Goal: Task Accomplishment & Management: Complete application form

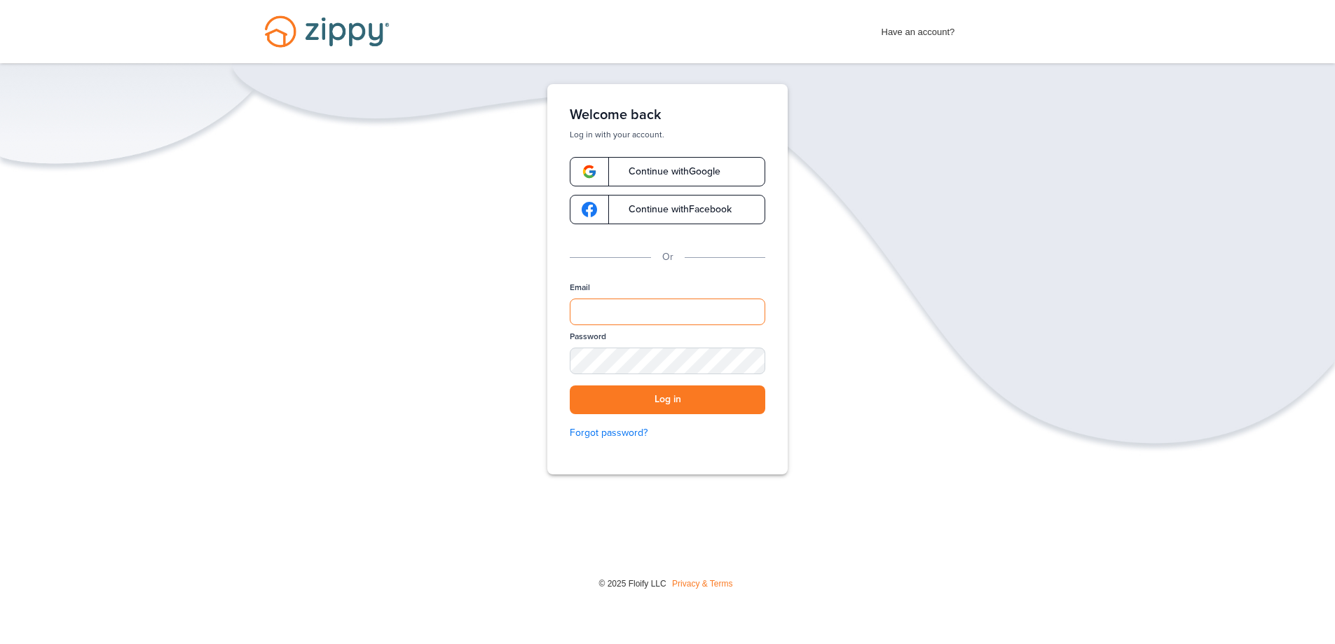
click at [585, 315] on input "Email" at bounding box center [668, 312] width 196 height 27
paste input "**********"
type input "**********"
click at [650, 401] on button "Log in" at bounding box center [668, 399] width 196 height 29
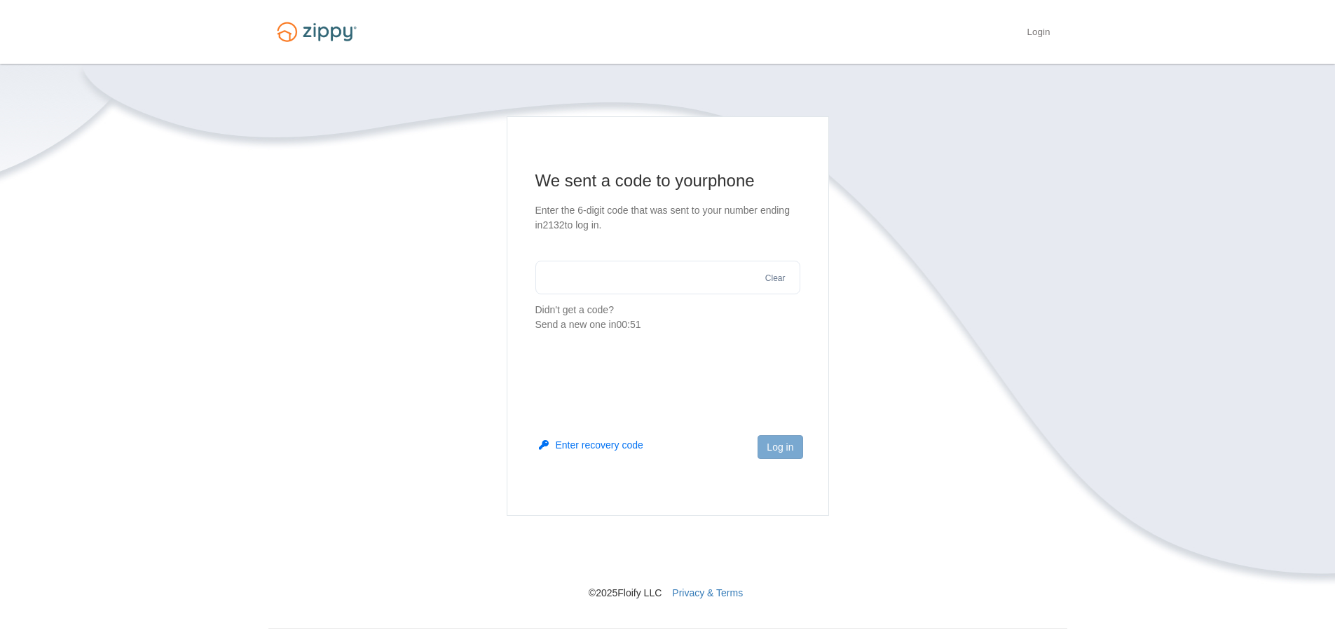
click at [565, 274] on input "text" at bounding box center [667, 278] width 265 height 34
click at [562, 275] on input "text" at bounding box center [667, 278] width 265 height 34
click at [652, 307] on button "Send a new one" at bounding box center [652, 310] width 71 height 15
click at [589, 278] on input "text" at bounding box center [667, 278] width 265 height 34
type input "******"
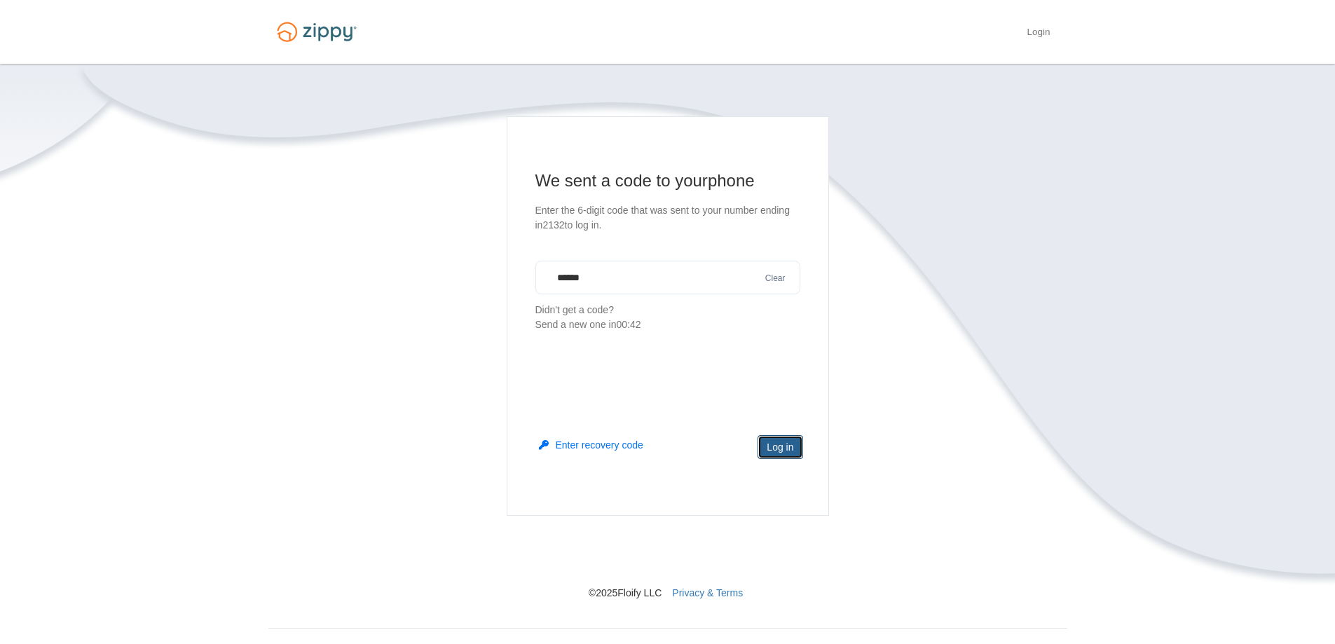
click at [778, 447] on button "Log in" at bounding box center [780, 447] width 45 height 24
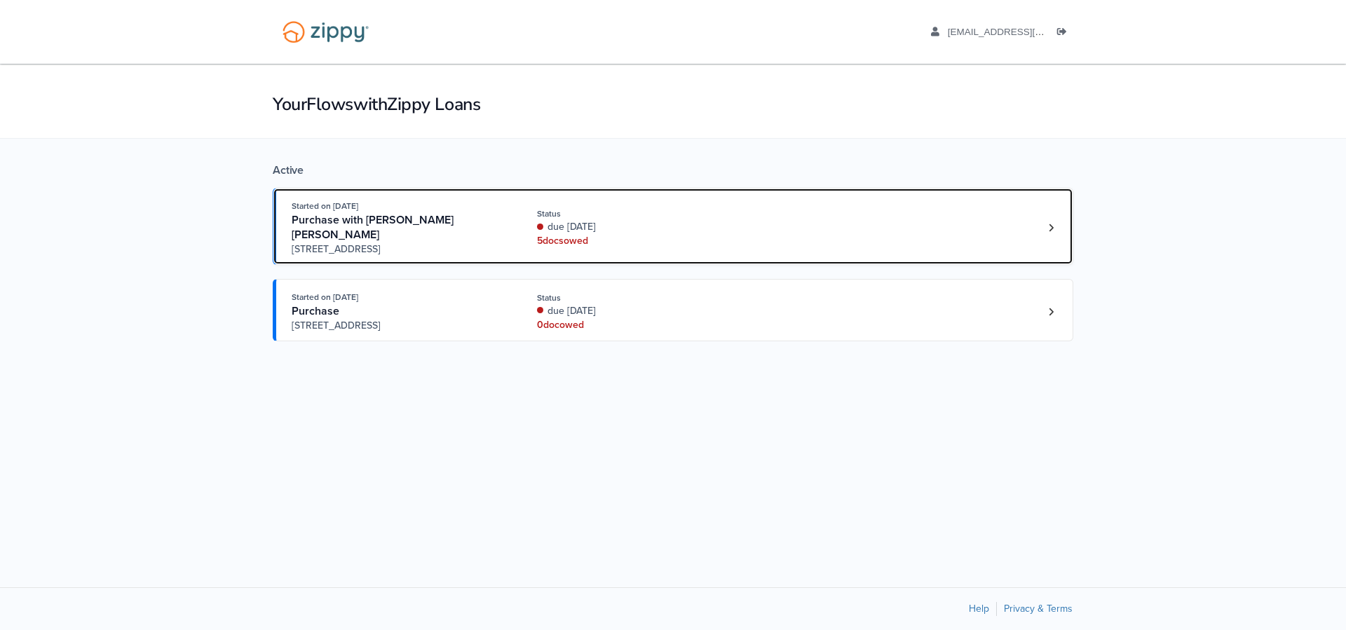
click at [989, 224] on div "Started on Aug. 5th, 2025 Purchase with Laurie Jo Lancaster Lancaster 2804 NW 6…" at bounding box center [666, 227] width 748 height 57
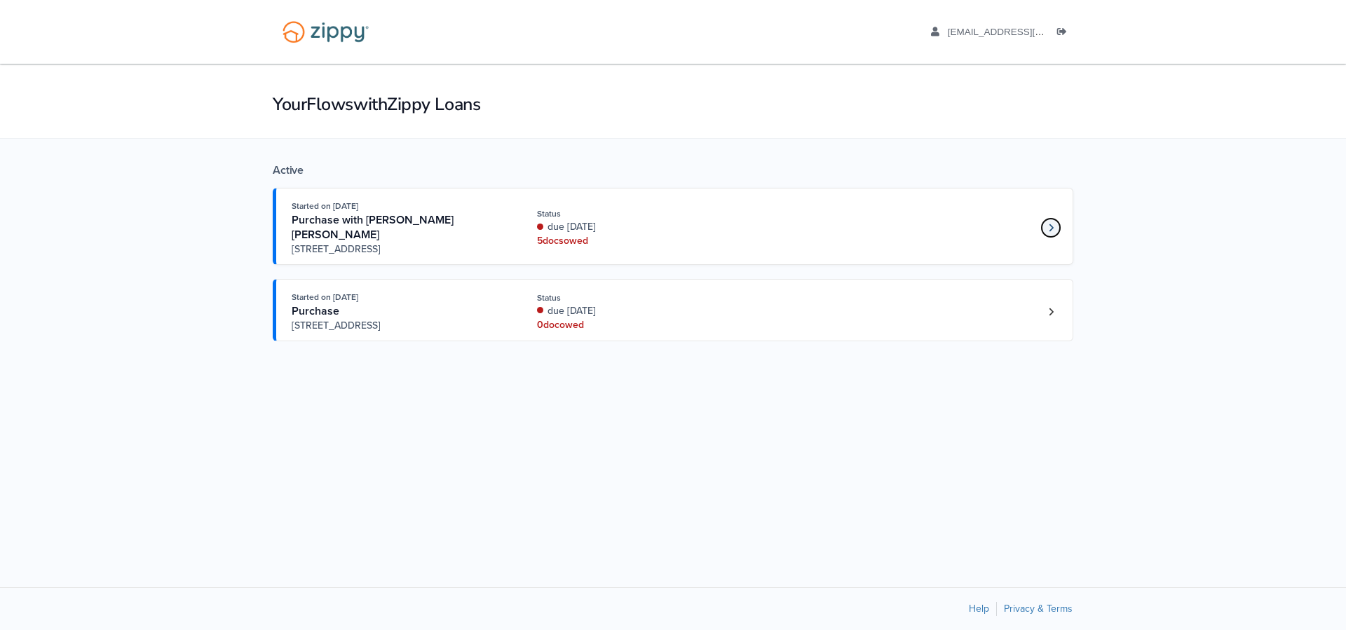
click at [1041, 227] on link "Loan number 4205302" at bounding box center [1050, 227] width 21 height 21
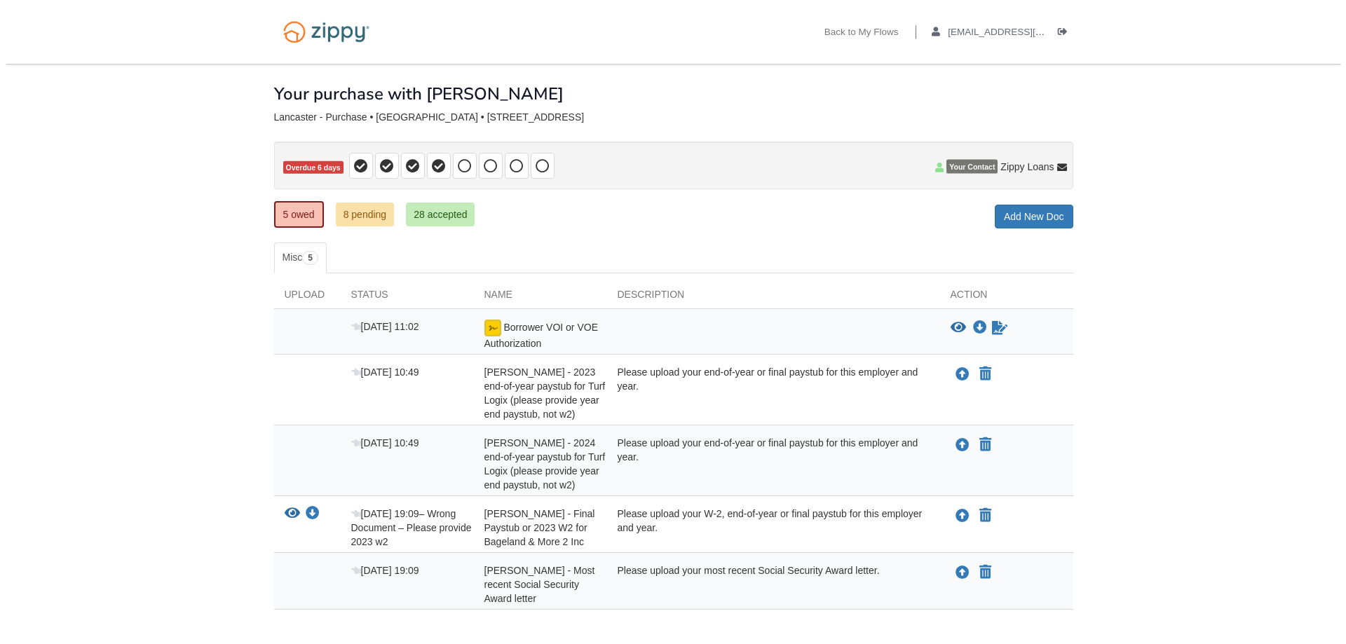
scroll to position [22, 0]
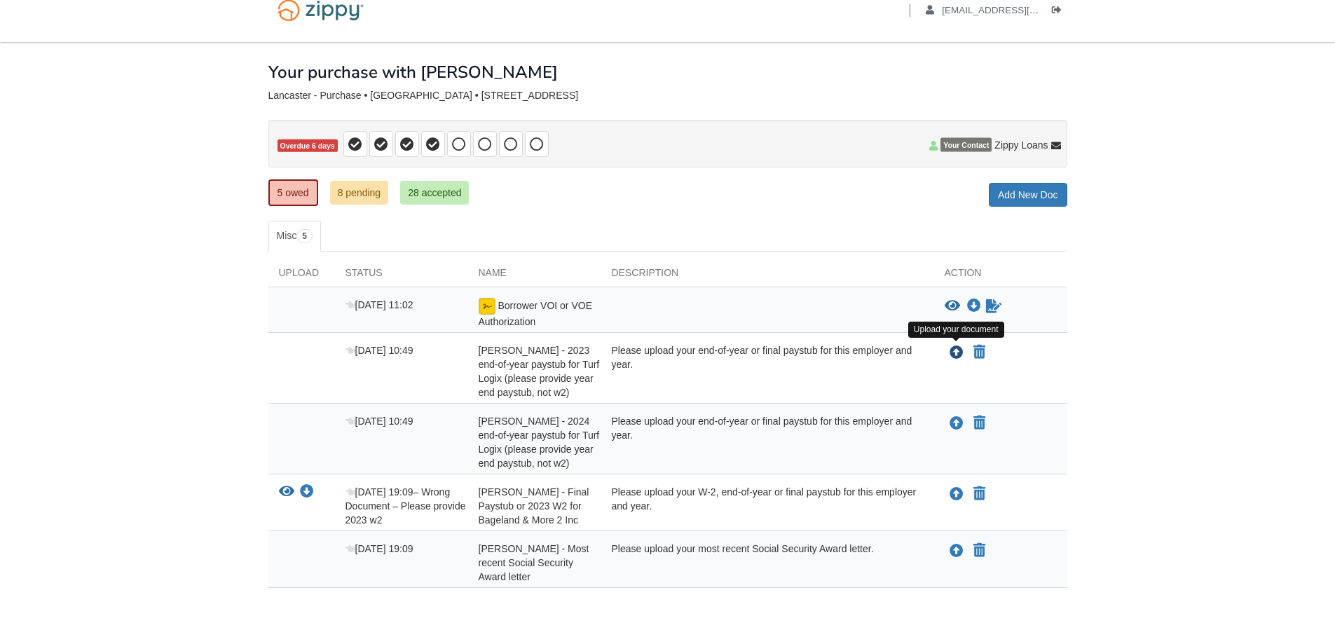
click at [957, 355] on icon "Upload James Lancaster - 2023 end-of-year paystub for Turf Logix (please provid…" at bounding box center [957, 353] width 14 height 14
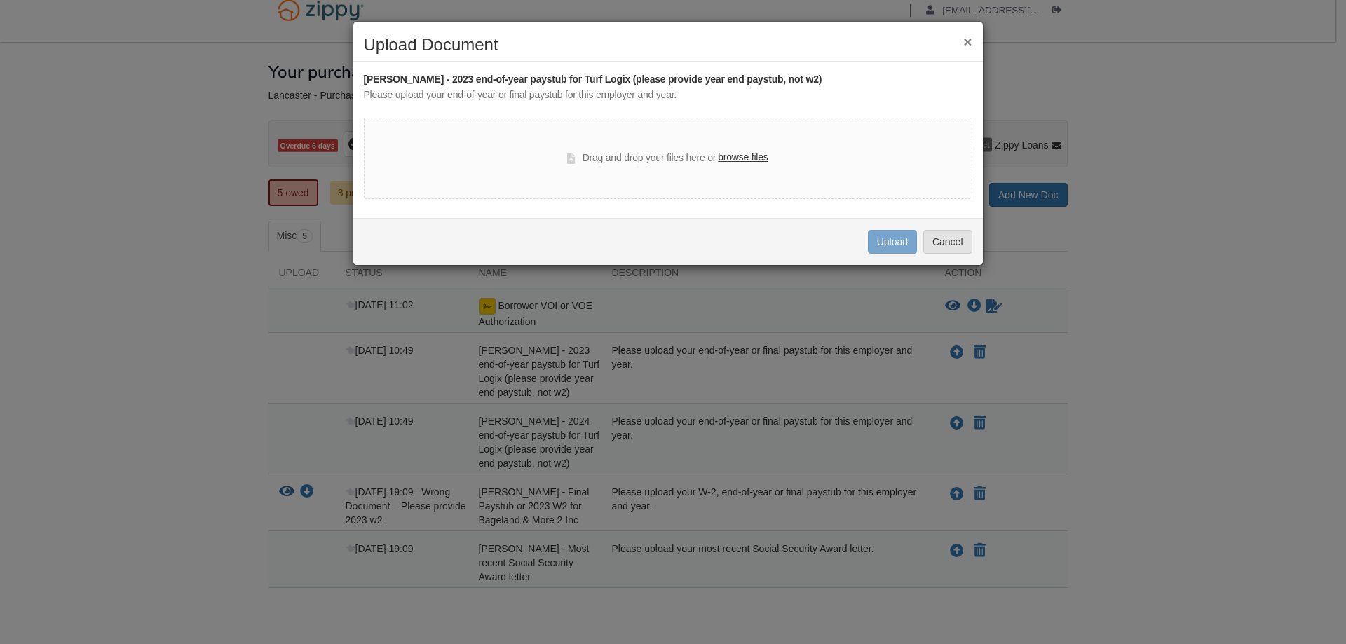
click at [753, 158] on label "browse files" at bounding box center [743, 157] width 50 height 15
click at [0, 0] on input "browse files" at bounding box center [0, 0] width 0 height 0
click at [740, 156] on label "browse files" at bounding box center [743, 157] width 50 height 15
click at [0, 0] on input "browse files" at bounding box center [0, 0] width 0 height 0
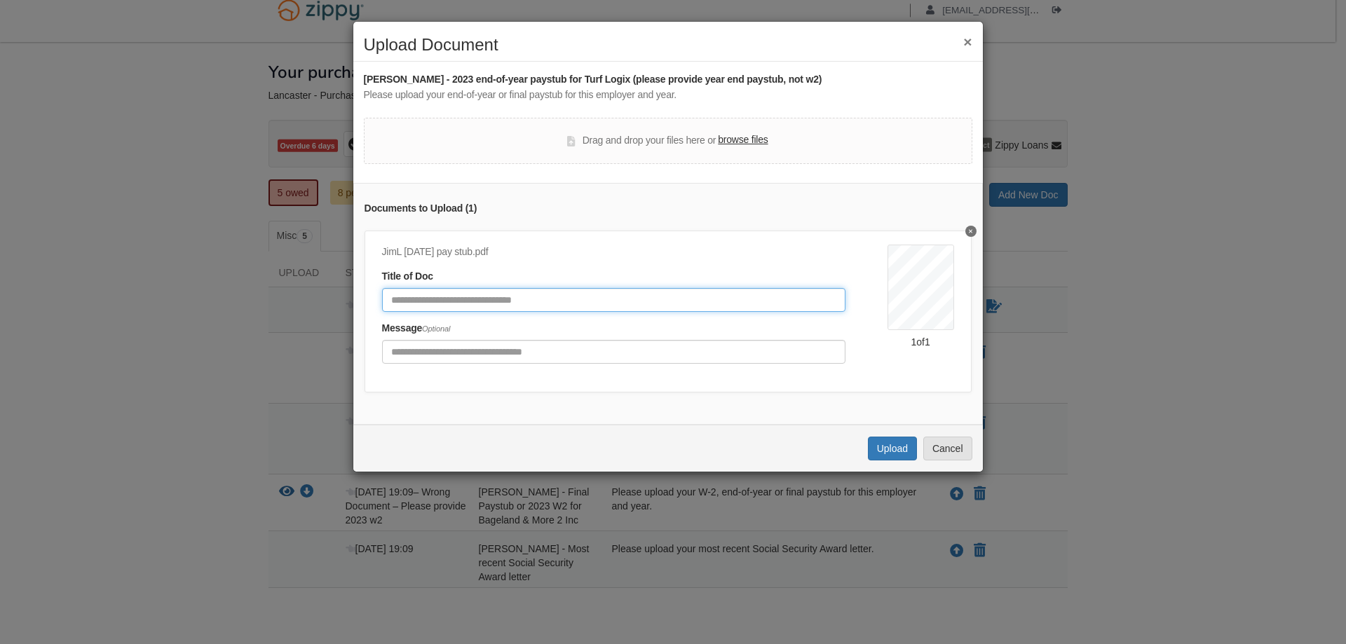
click at [395, 303] on input "Document Title" at bounding box center [613, 300] width 463 height 24
type input "*"
type input "**********"
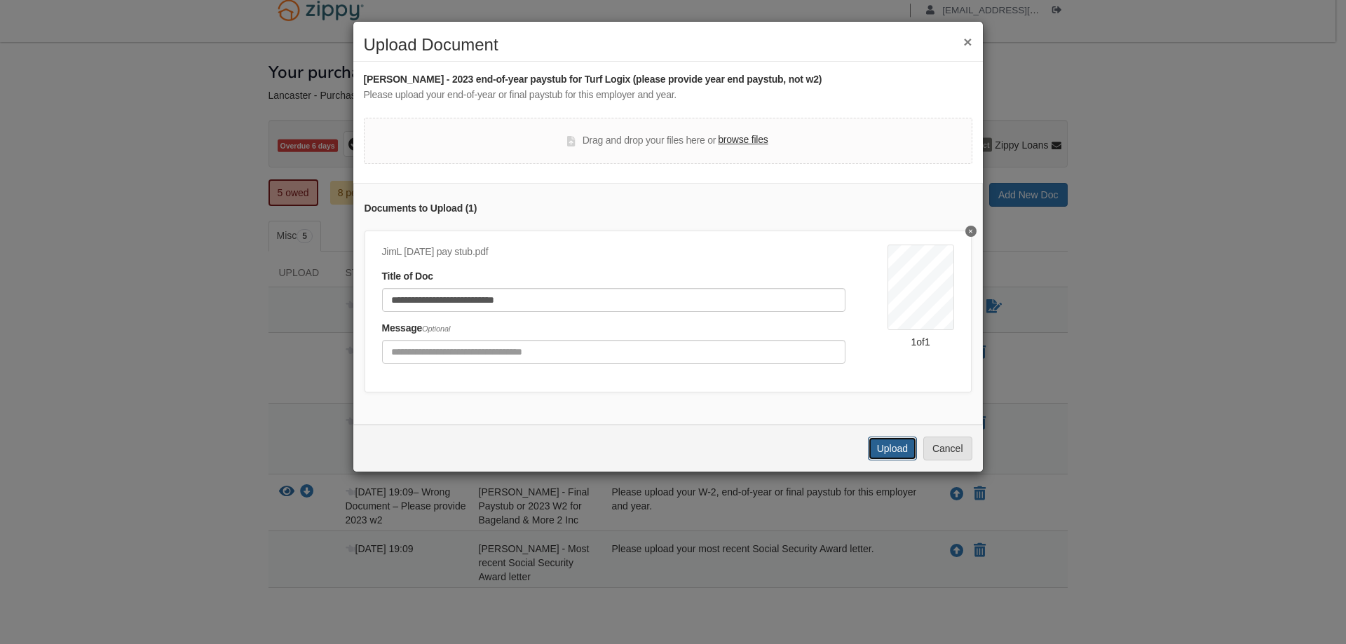
click at [889, 460] on button "Upload" at bounding box center [892, 449] width 49 height 24
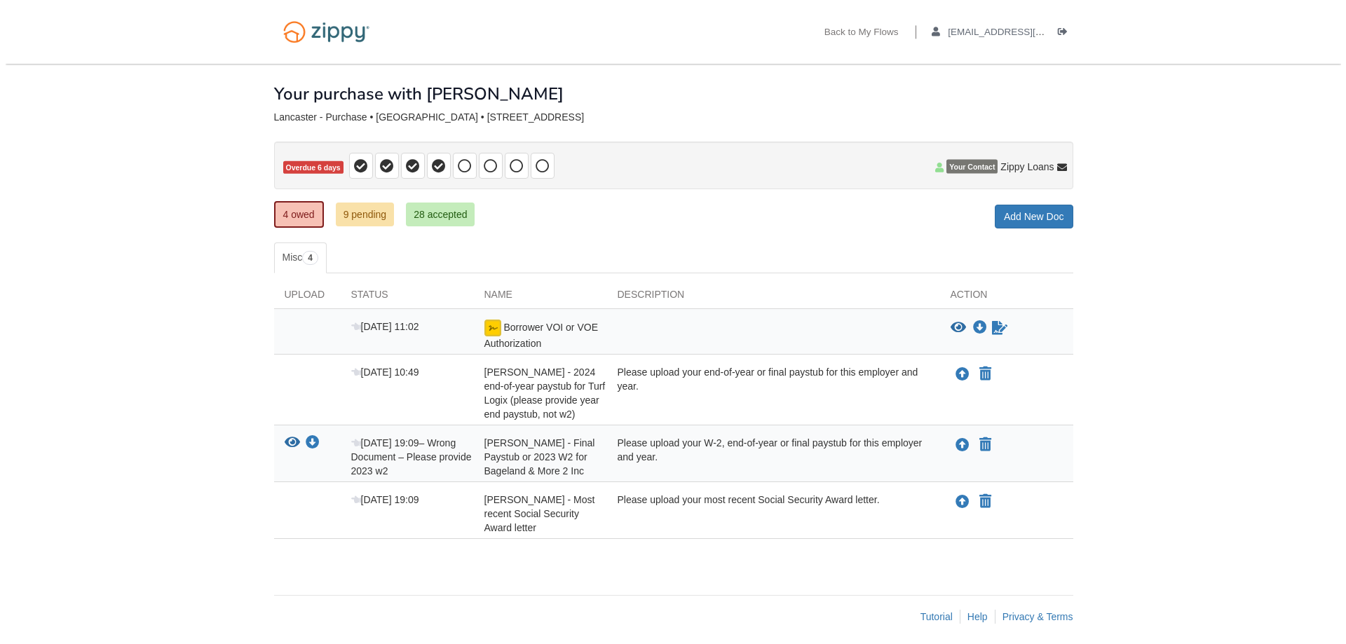
scroll to position [8, 0]
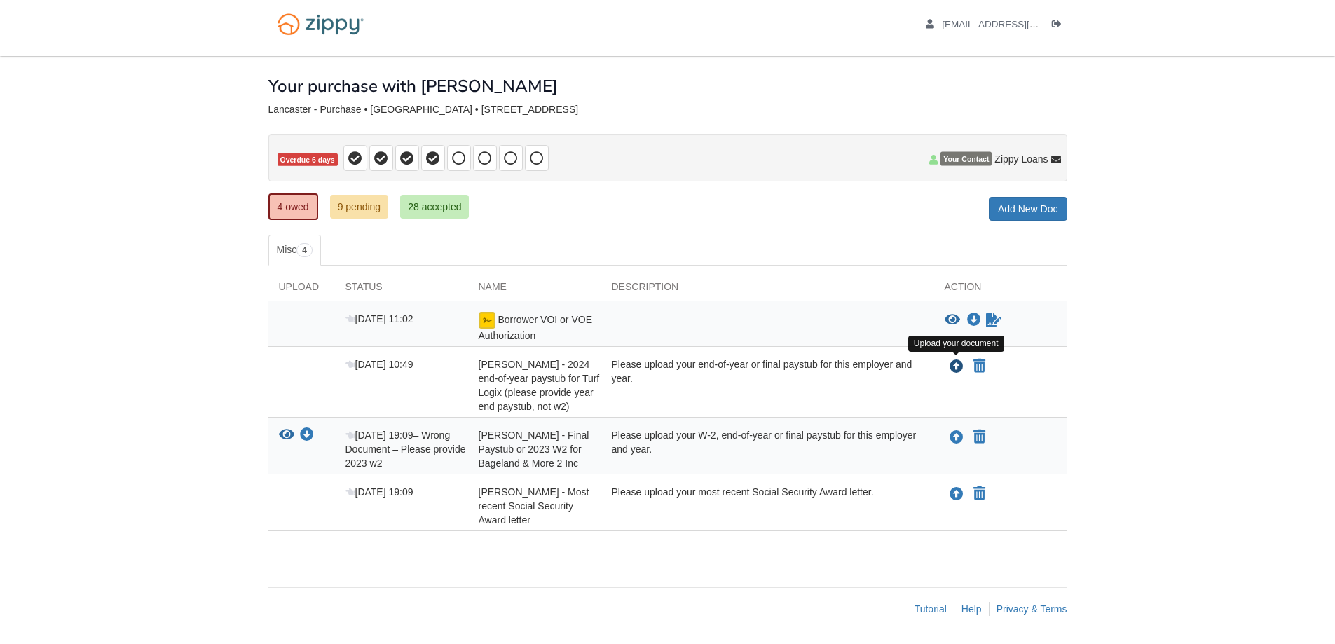
click at [953, 368] on icon "Upload James Lancaster - 2024 end-of-year paystub for Turf Logix (please provid…" at bounding box center [957, 367] width 14 height 14
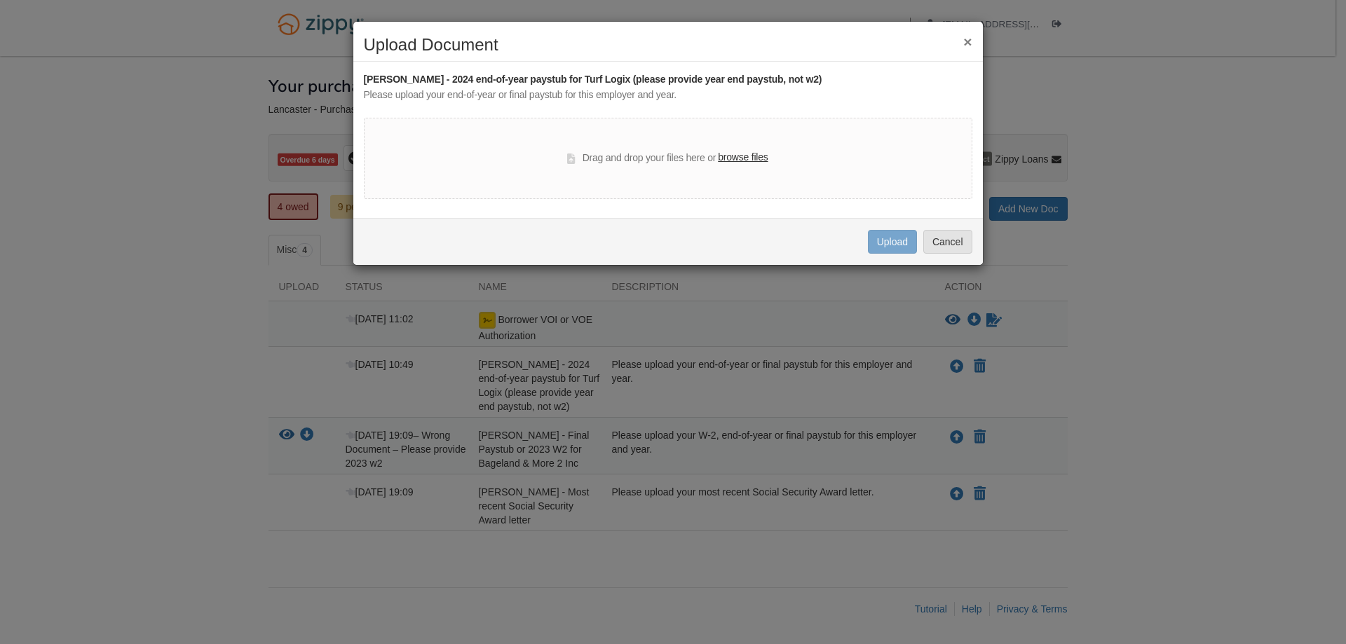
click at [747, 156] on label "browse files" at bounding box center [743, 157] width 50 height 15
click at [0, 0] on input "browse files" at bounding box center [0, 0] width 0 height 0
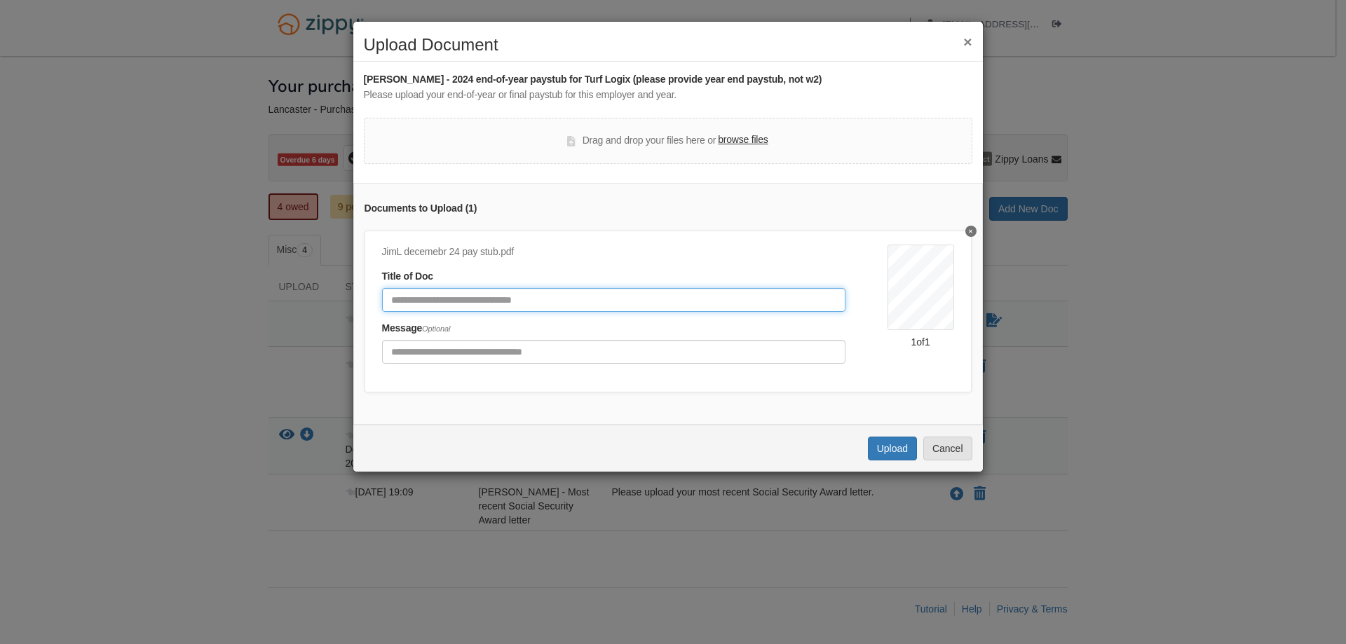
click at [392, 299] on input "Document Title" at bounding box center [613, 300] width 463 height 24
type input "**********"
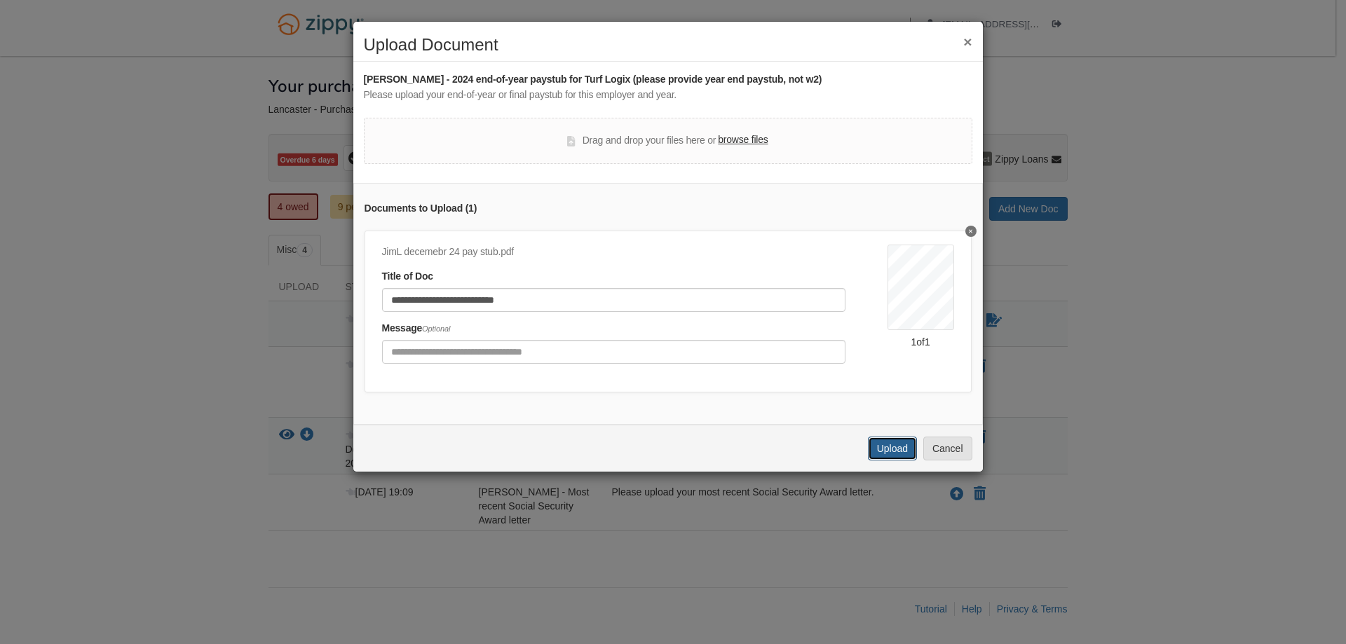
click at [889, 460] on button "Upload" at bounding box center [892, 449] width 49 height 24
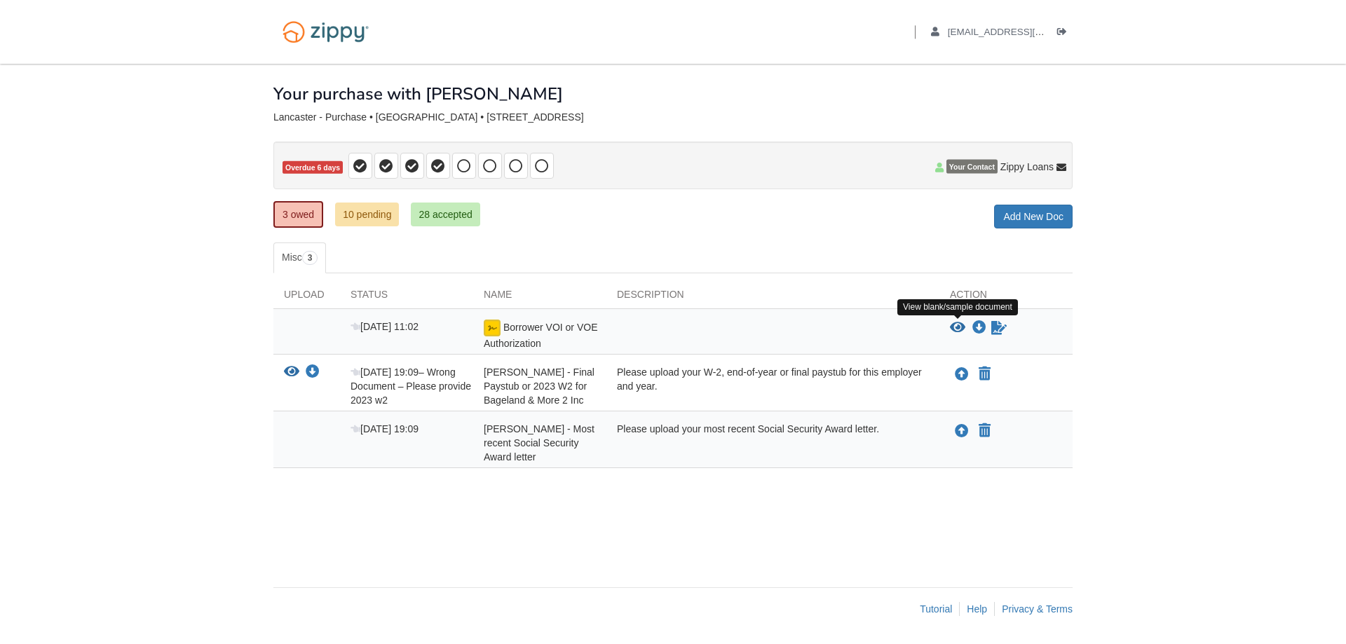
click at [957, 327] on icon "View Borrower VOI or VOE Authorization" at bounding box center [957, 328] width 15 height 14
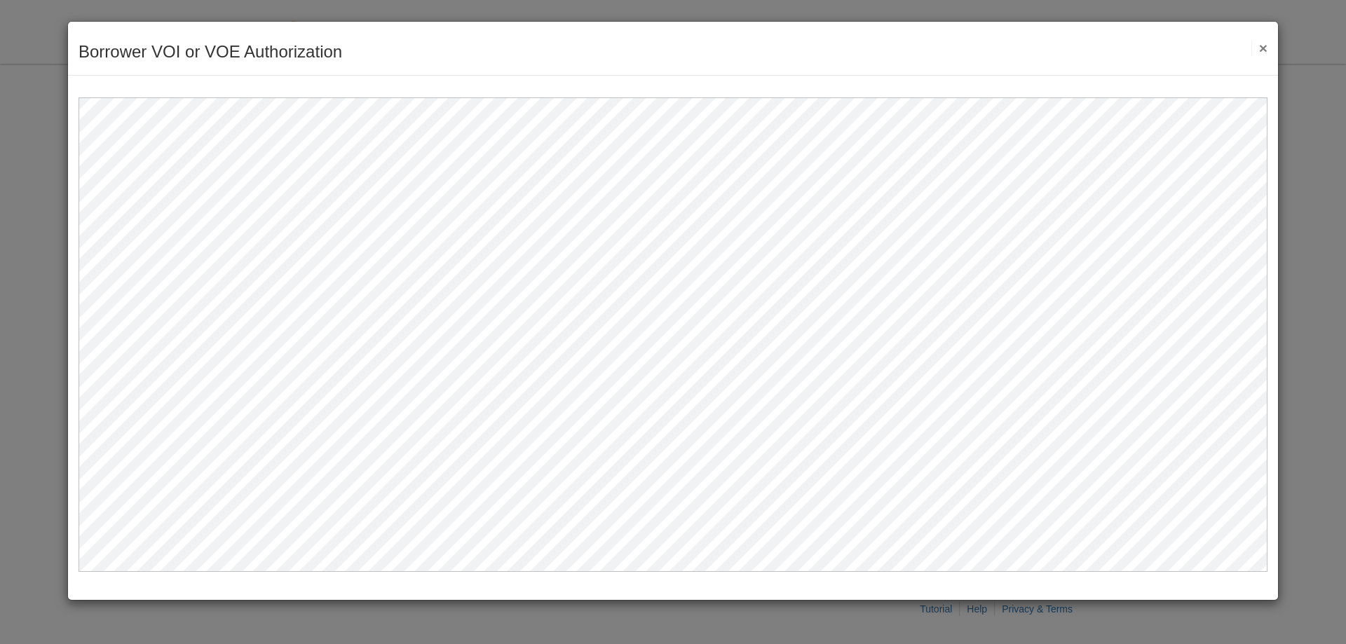
click at [1257, 48] on button "×" at bounding box center [1259, 48] width 16 height 15
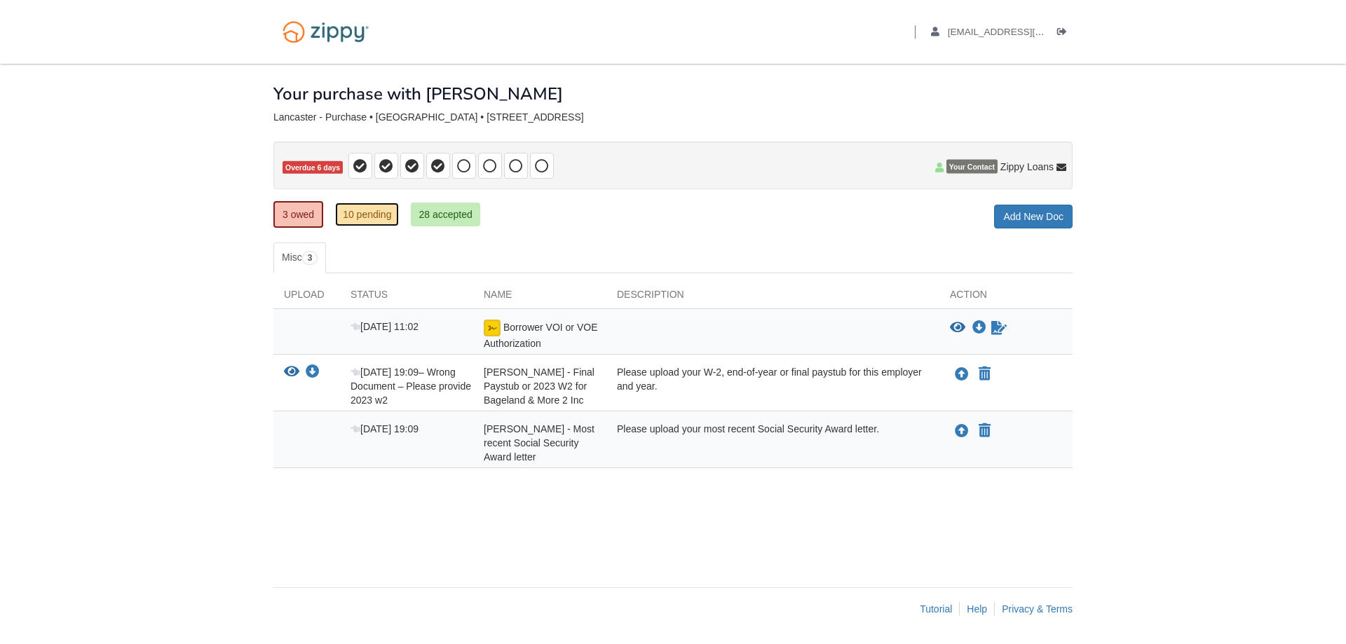
click at [371, 214] on link "10 pending" at bounding box center [367, 215] width 64 height 24
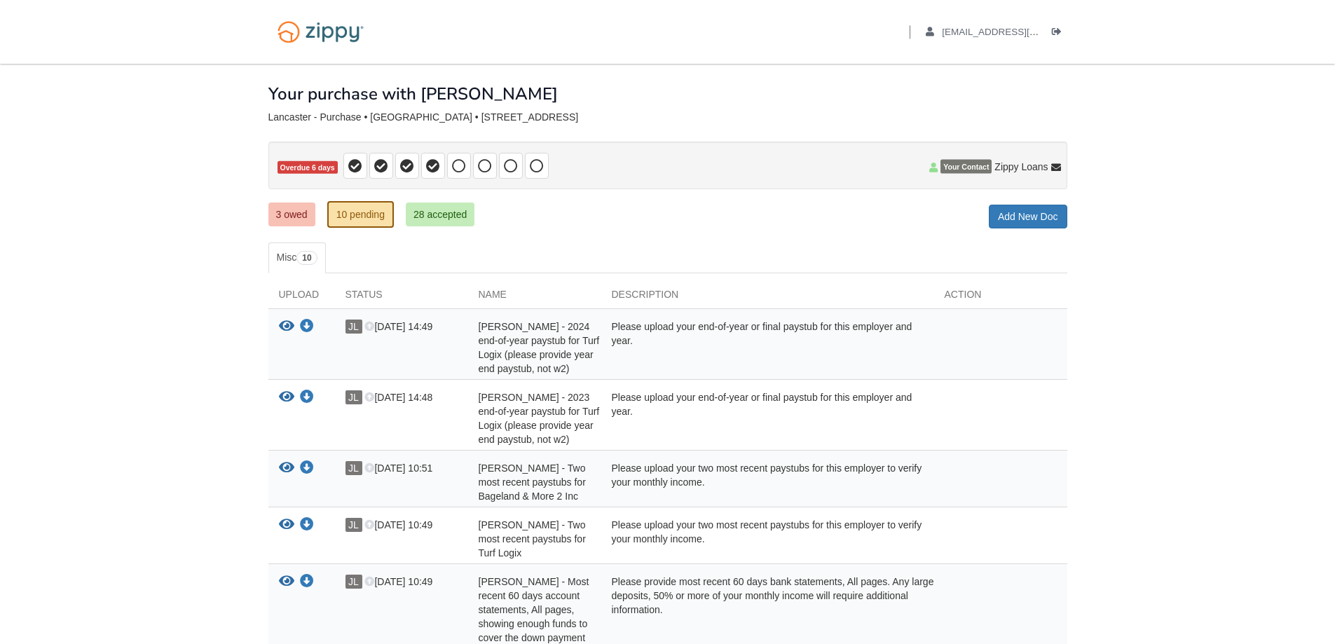
click at [368, 294] on div "Status" at bounding box center [401, 297] width 133 height 21
click at [451, 207] on link "28 accepted" at bounding box center [440, 215] width 69 height 24
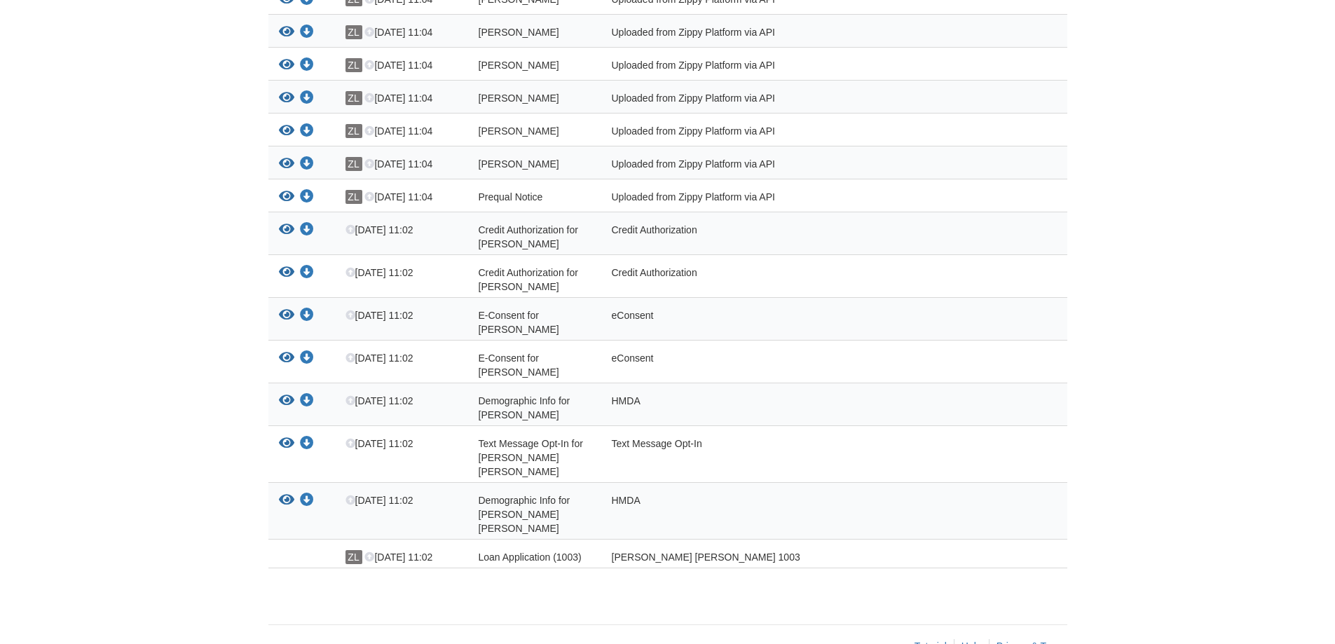
scroll to position [821, 0]
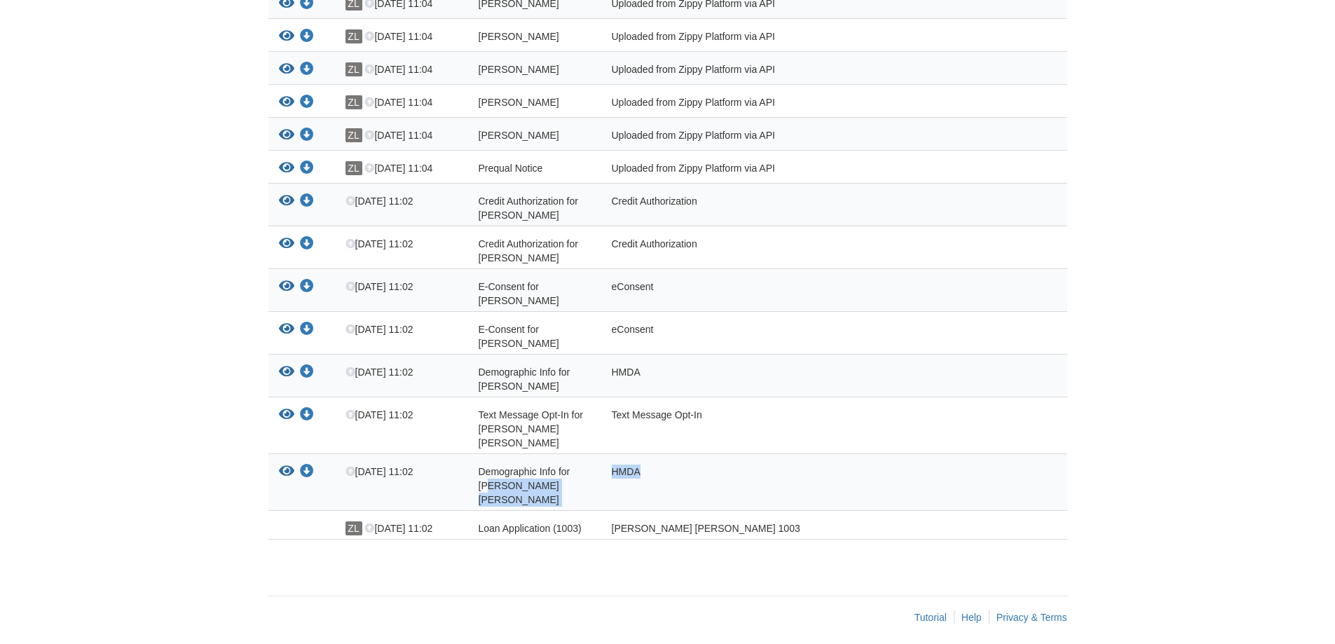
drag, startPoint x: 491, startPoint y: 498, endPoint x: 495, endPoint y: 524, distance: 25.6
click at [495, 523] on div "View your document Download your document Aug 5 12:10 Insurance Disclosure and …" at bounding box center [667, 13] width 799 height 1051
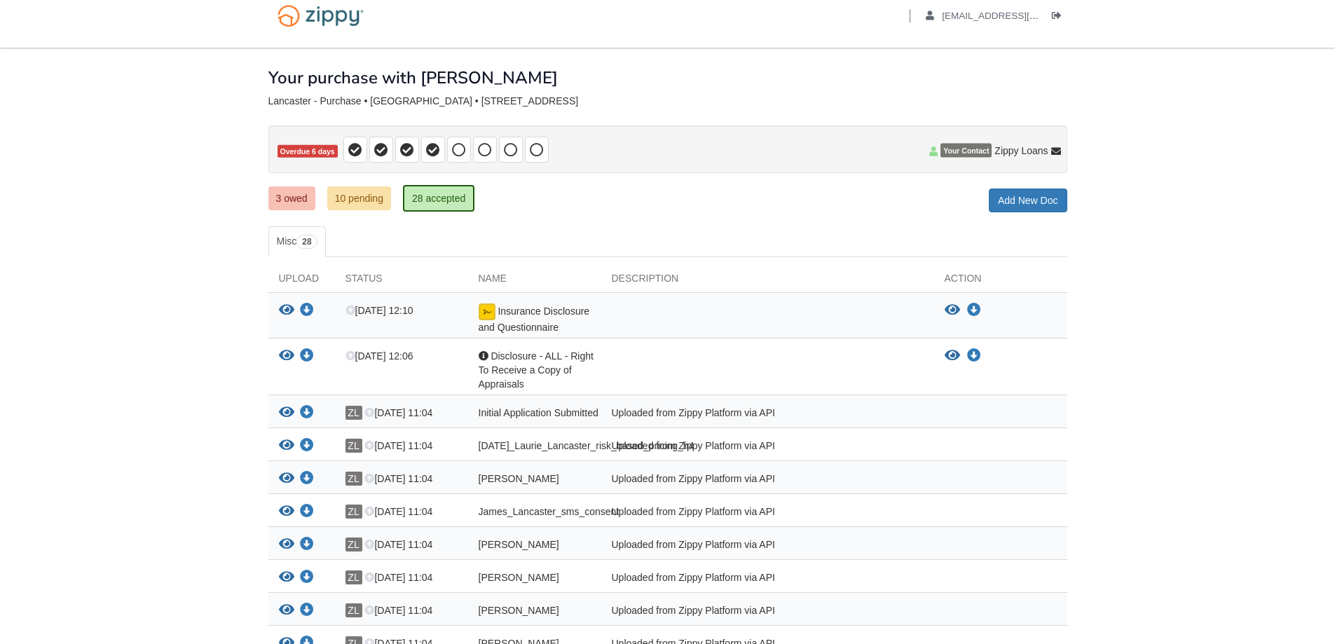
scroll to position [0, 0]
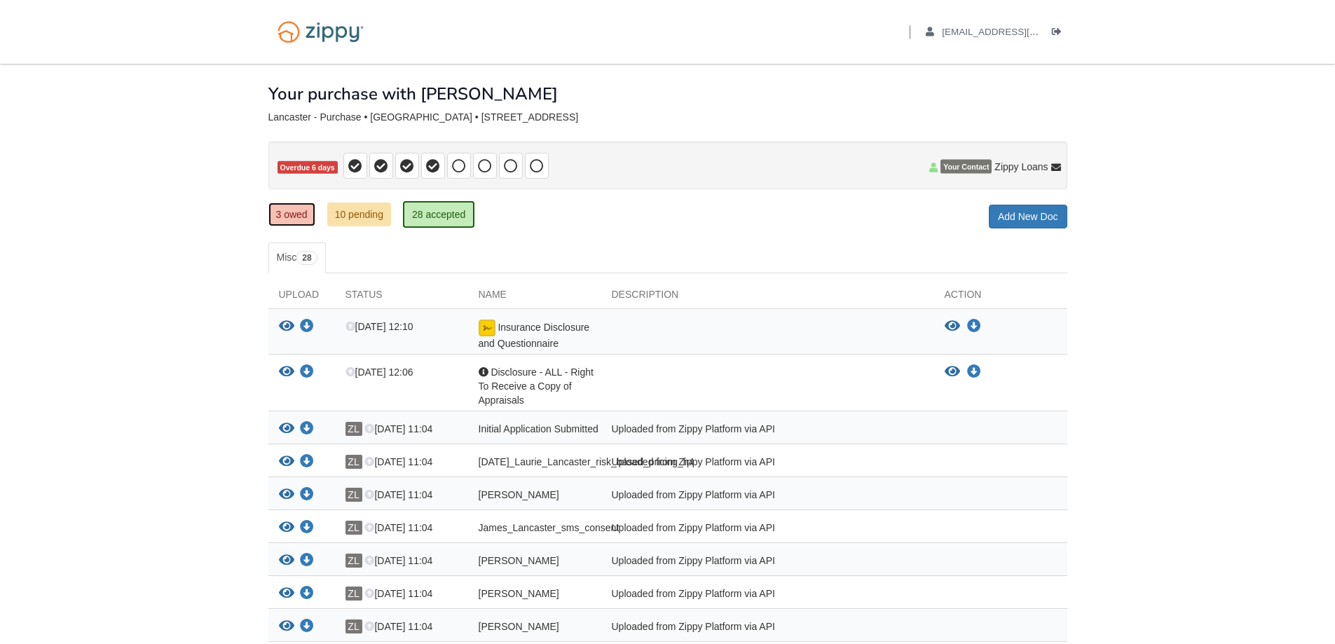
click at [293, 212] on link "3 owed" at bounding box center [291, 215] width 47 height 24
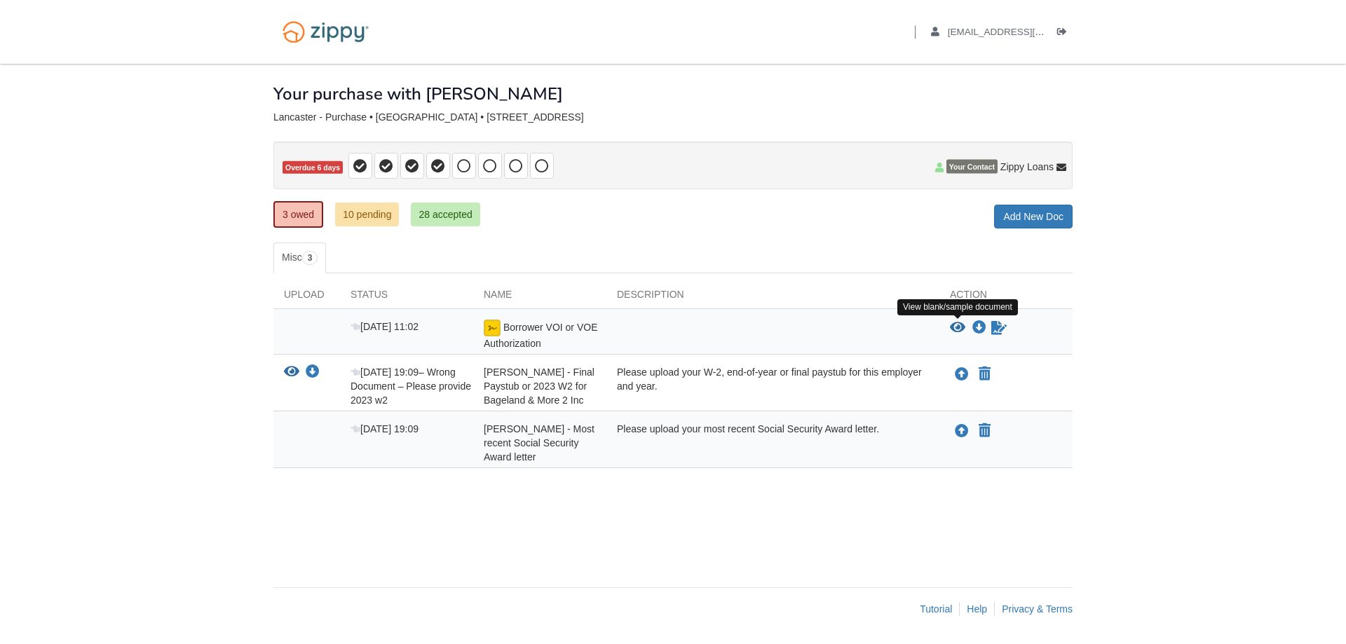
click at [950, 324] on icon "View Borrower VOI or VOE Authorization" at bounding box center [957, 328] width 15 height 14
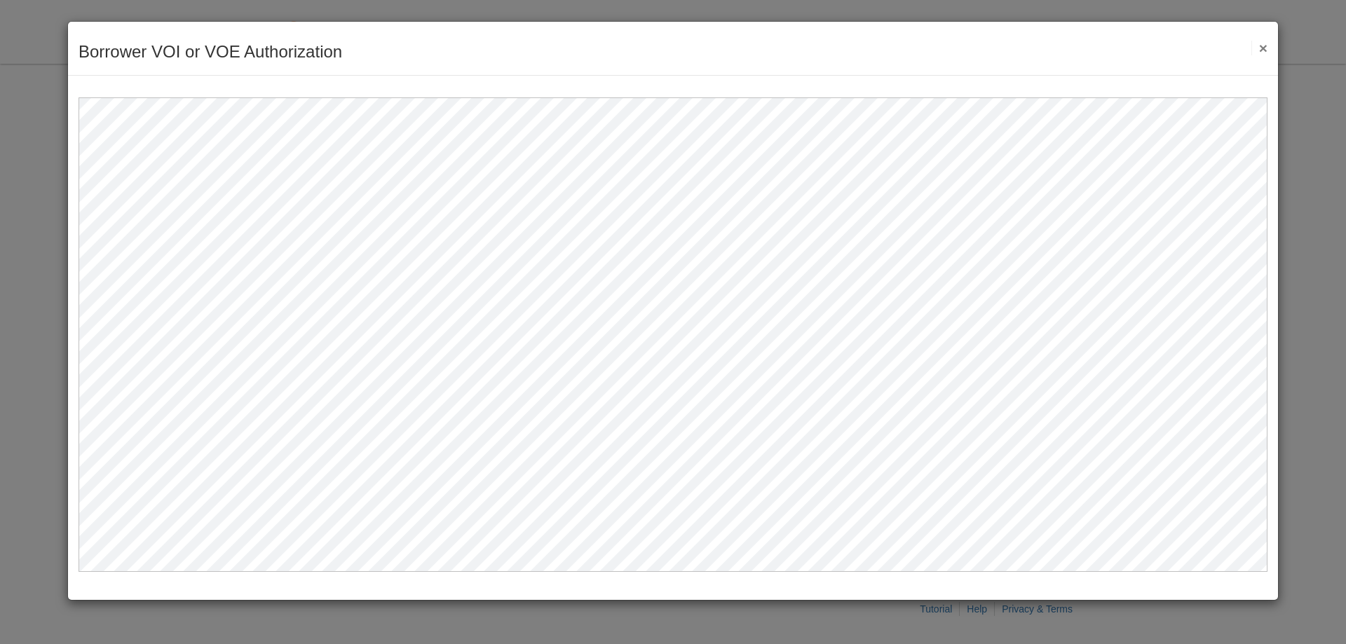
click at [1261, 48] on button "×" at bounding box center [1259, 48] width 16 height 15
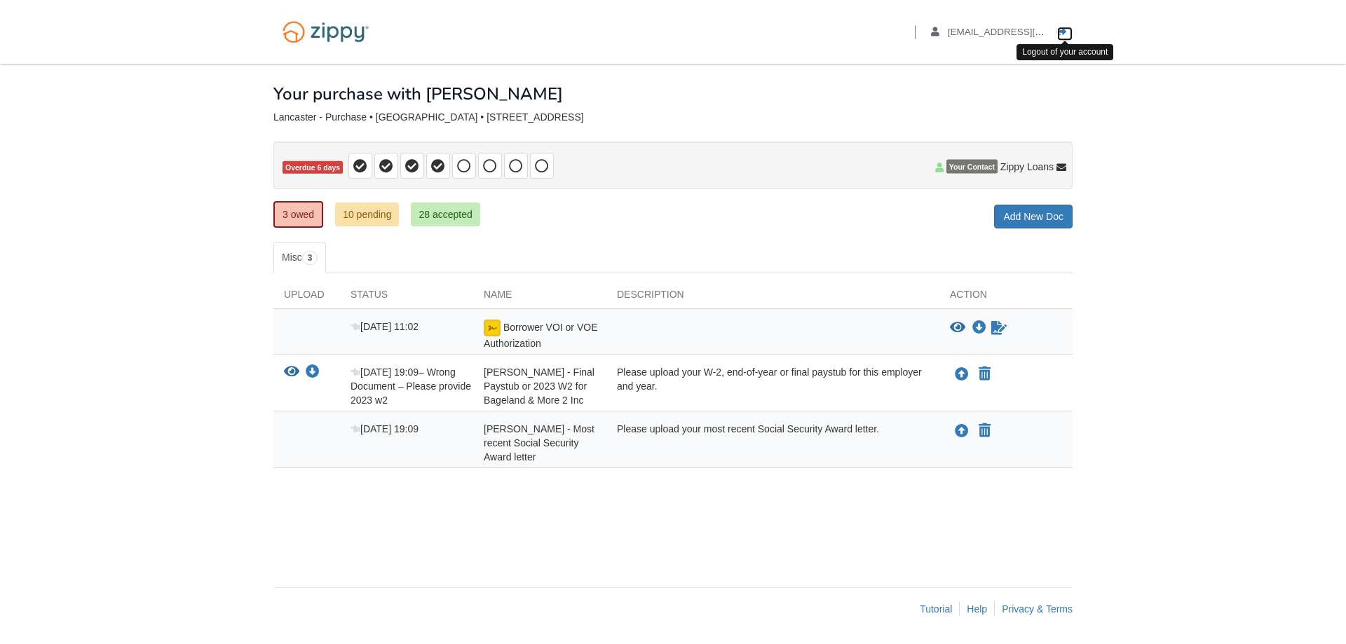
click at [1057, 29] on icon "Log out" at bounding box center [1062, 32] width 10 height 10
